Goal: Task Accomplishment & Management: Manage account settings

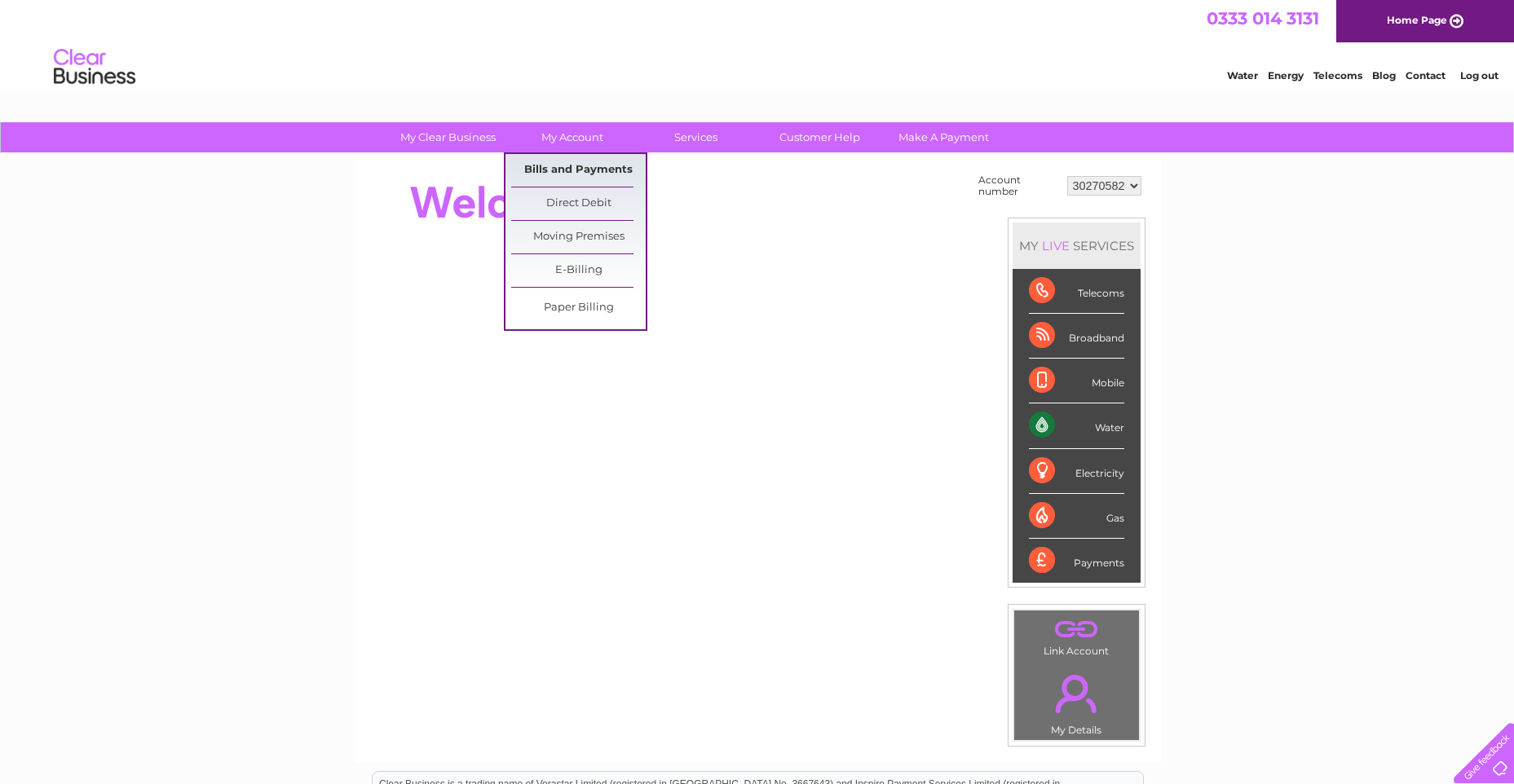
click at [580, 171] on link "Bills and Payments" at bounding box center [579, 170] width 134 height 32
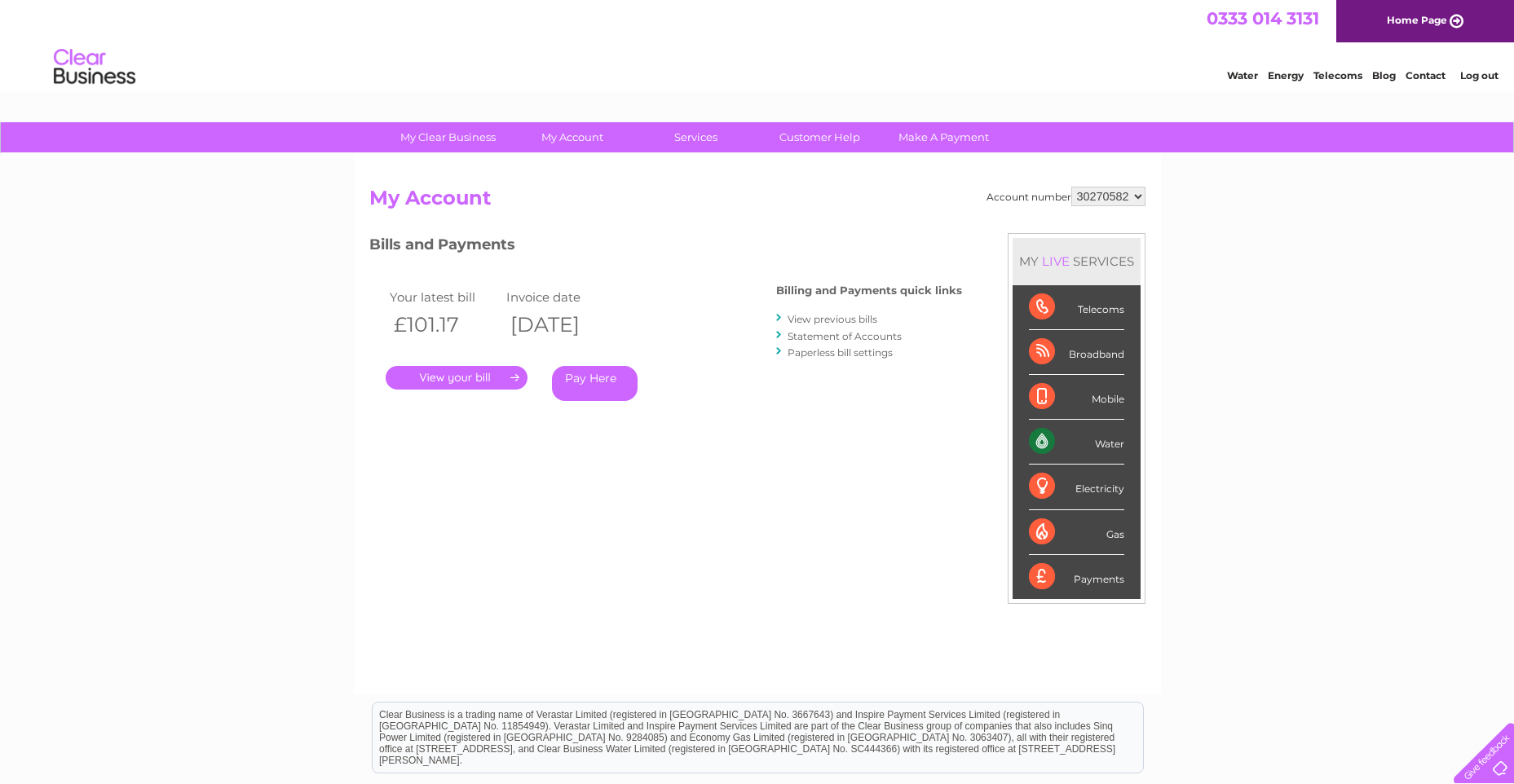
click at [472, 377] on link "." at bounding box center [456, 377] width 142 height 24
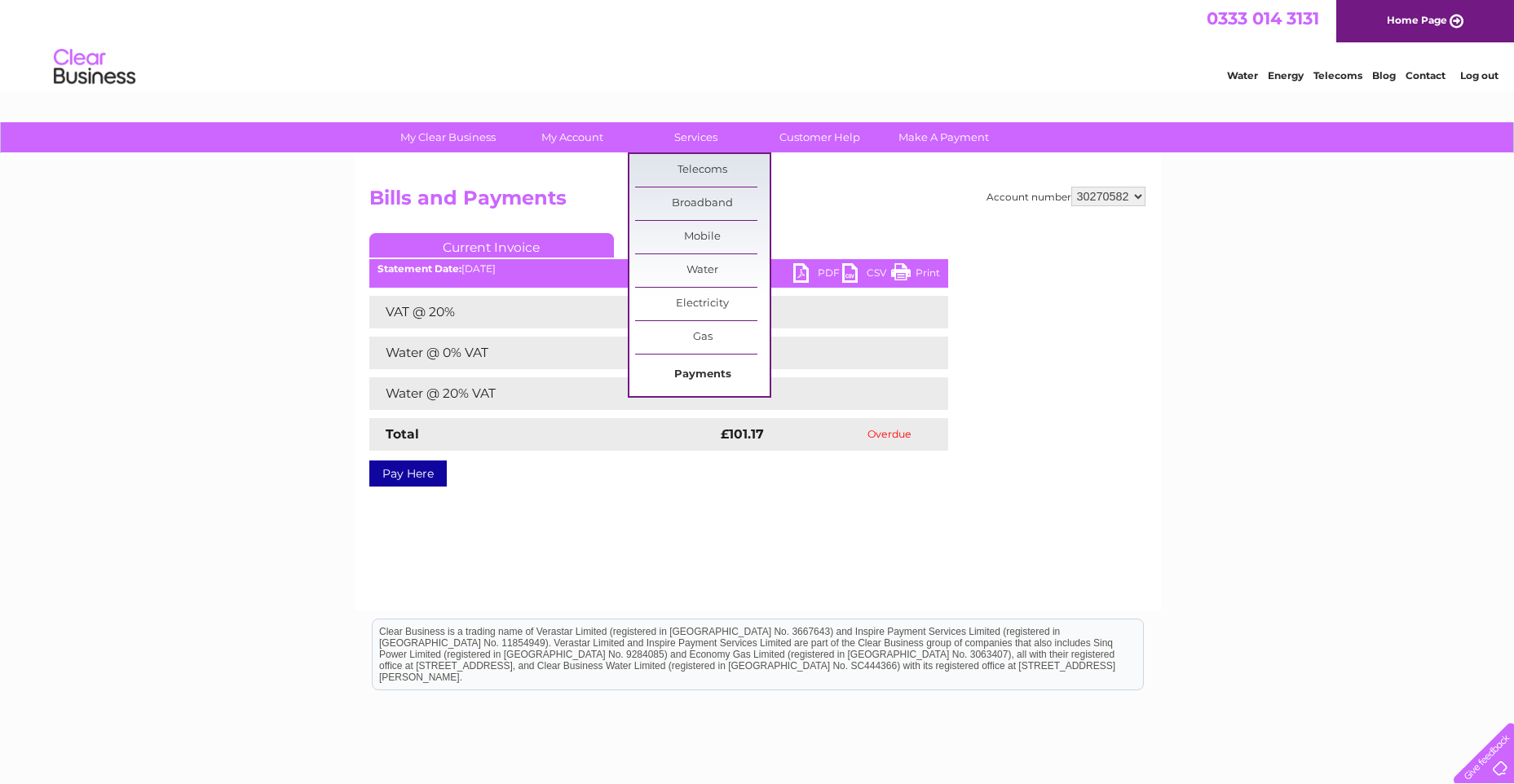
click at [704, 374] on link "Payments" at bounding box center [703, 375] width 134 height 32
